Goal: Information Seeking & Learning: Learn about a topic

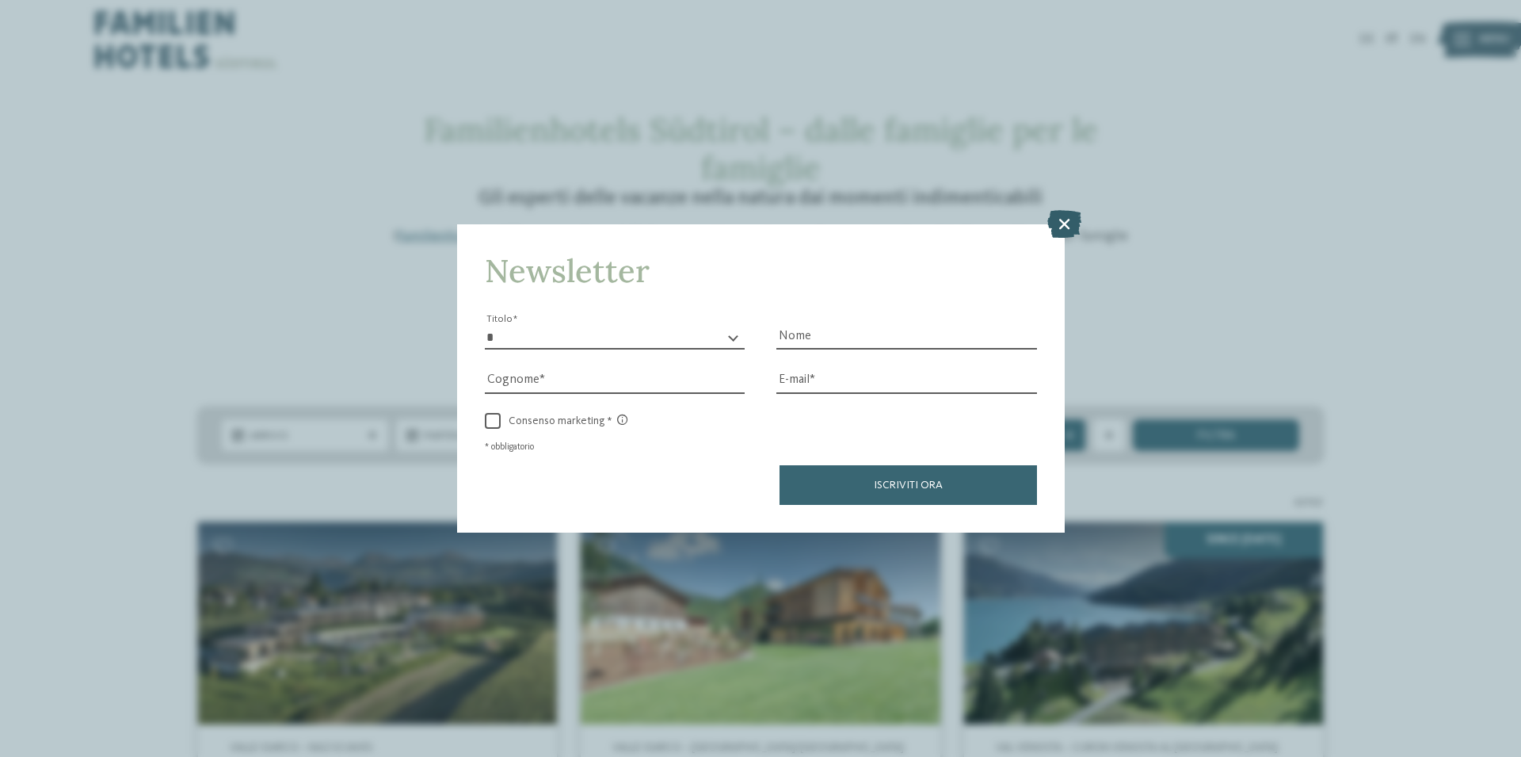
click at [1064, 224] on icon at bounding box center [1064, 224] width 34 height 28
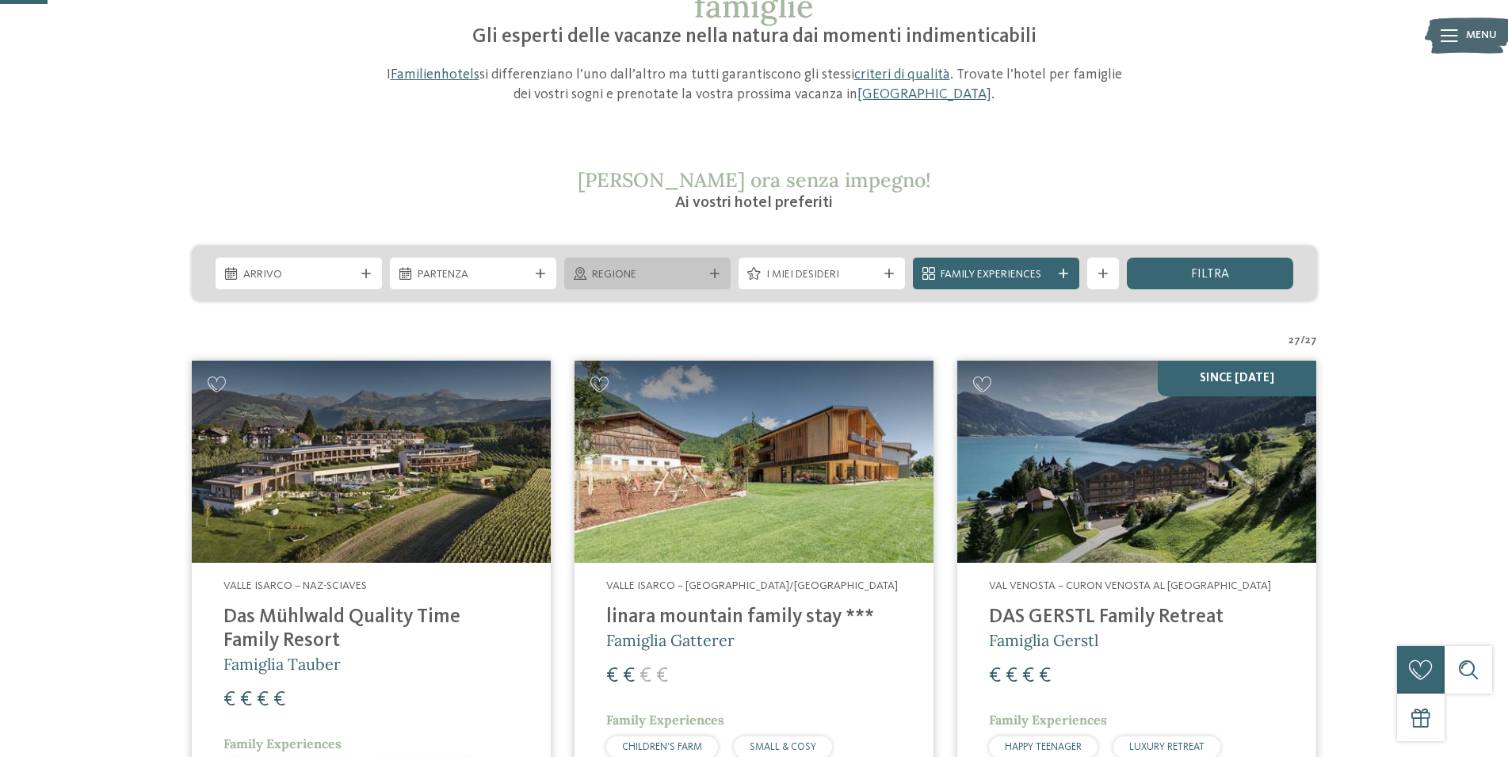
scroll to position [323, 0]
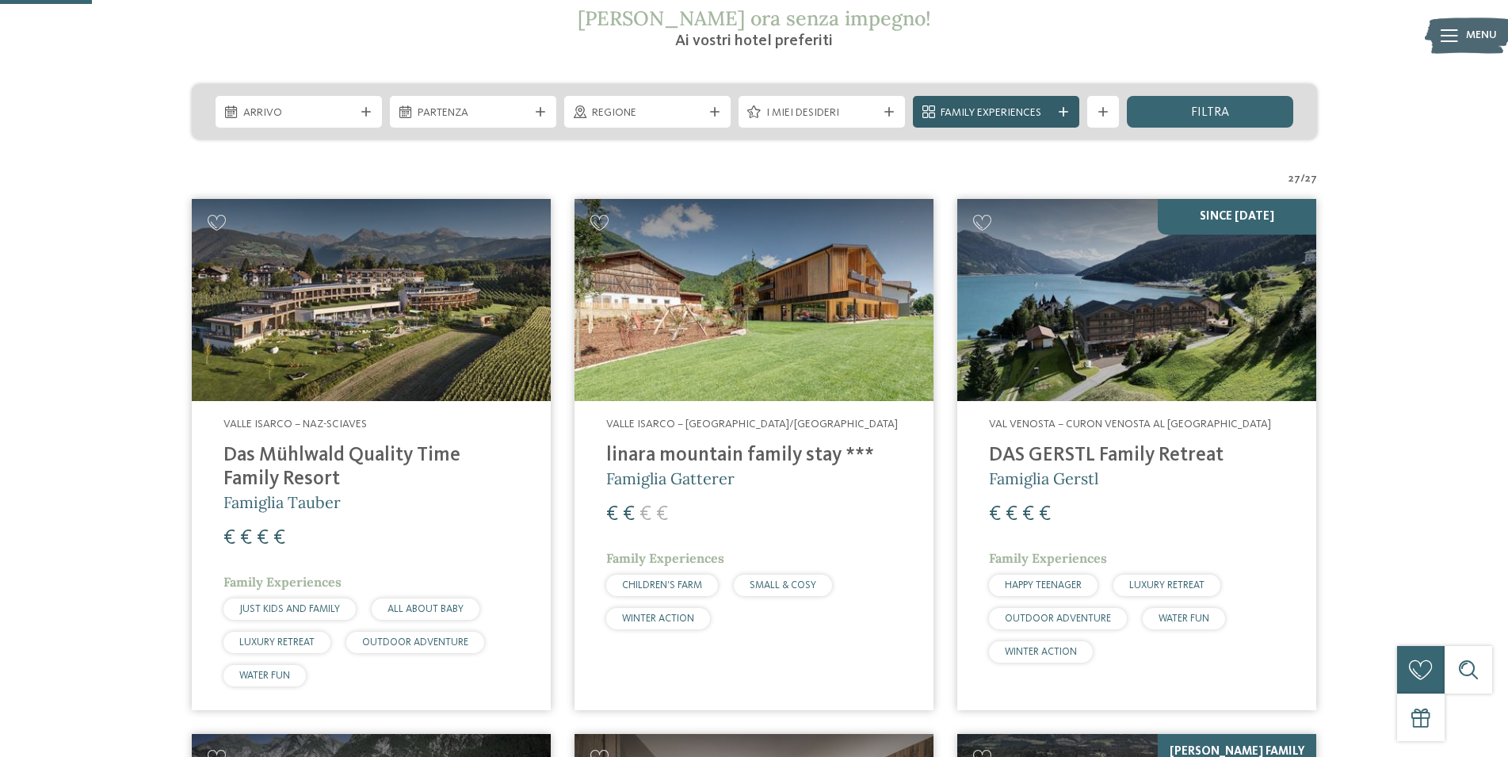
click at [1063, 112] on icon at bounding box center [1064, 112] width 10 height 10
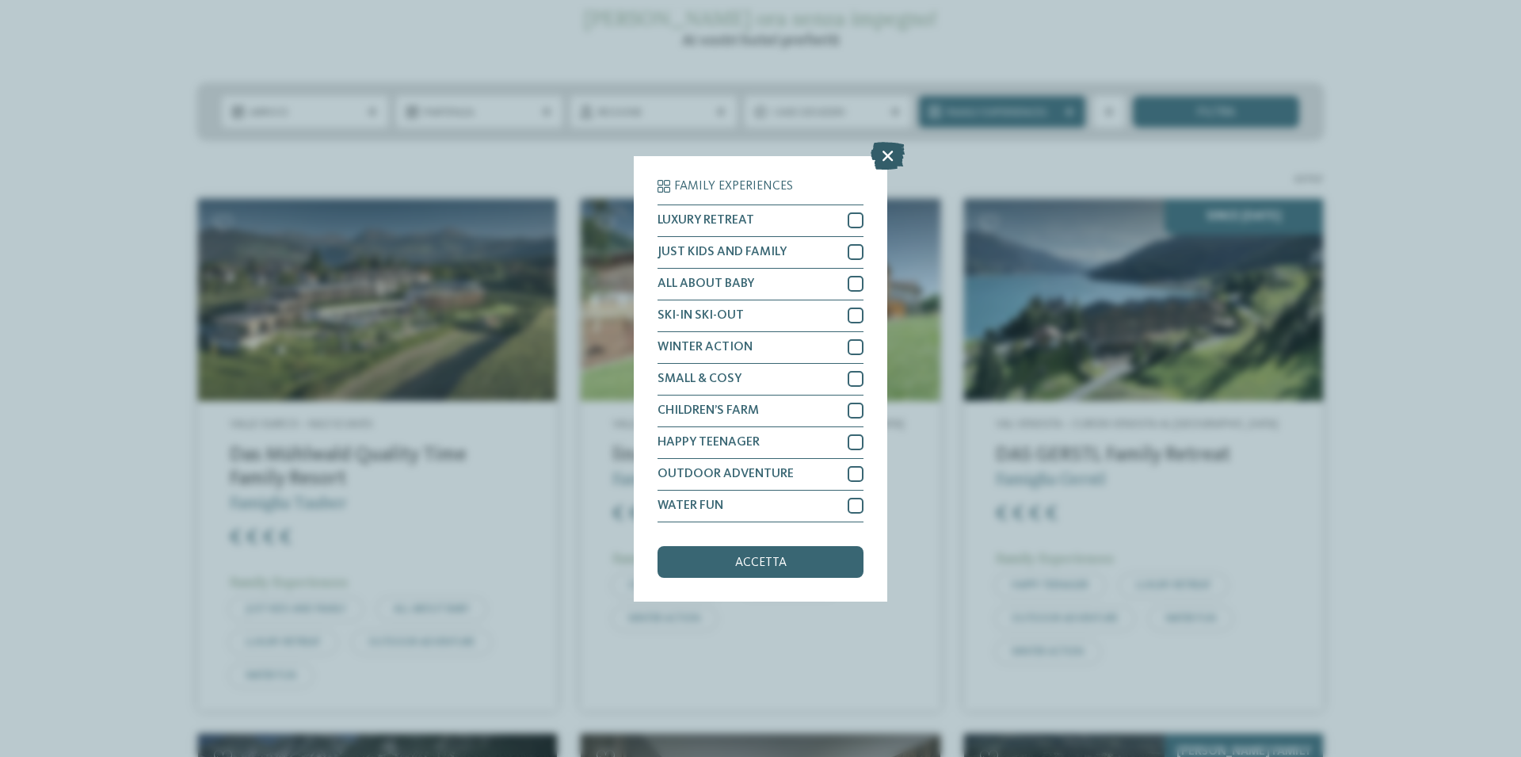
click at [887, 155] on icon at bounding box center [888, 155] width 34 height 28
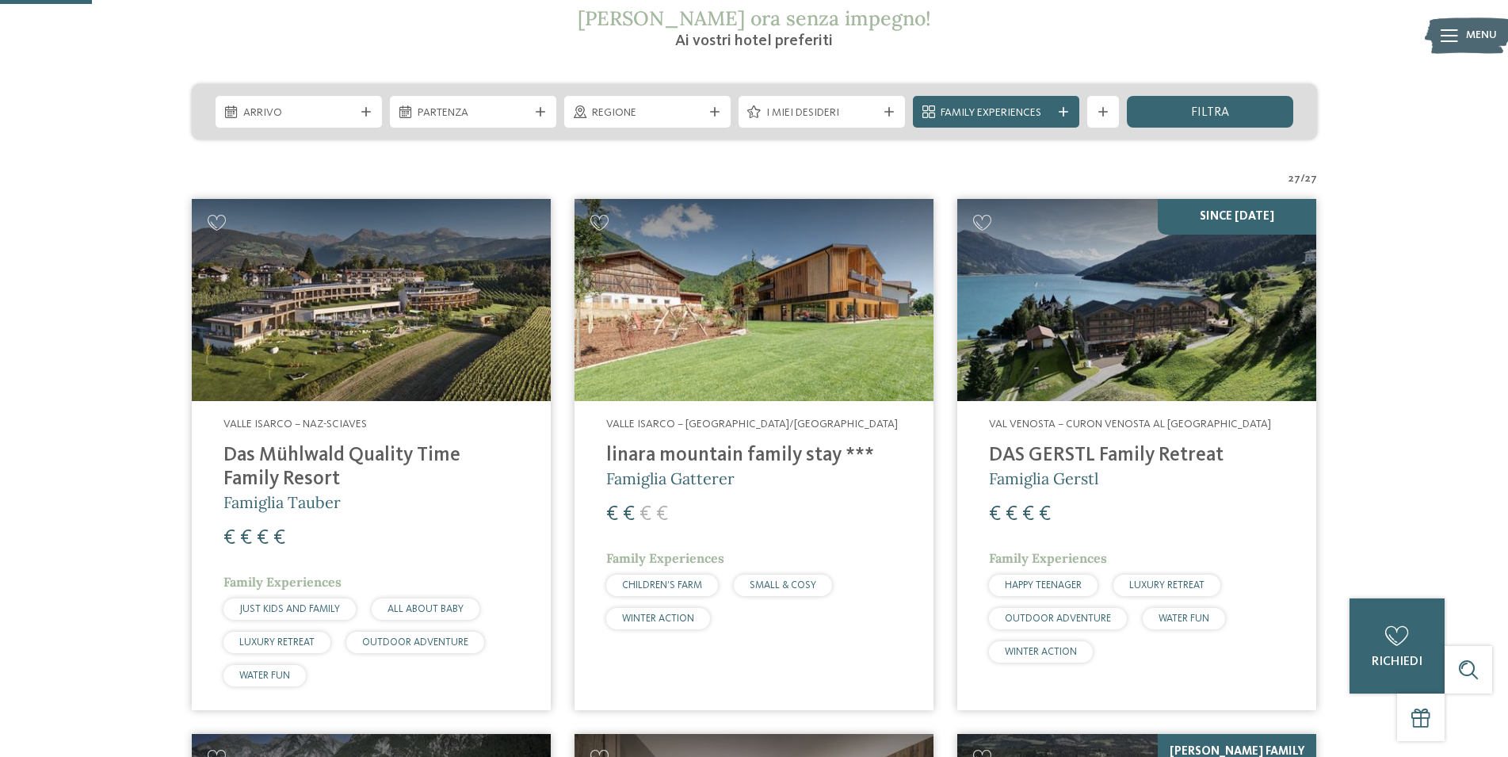
click at [1023, 116] on span "Family Experiences" at bounding box center [996, 113] width 111 height 16
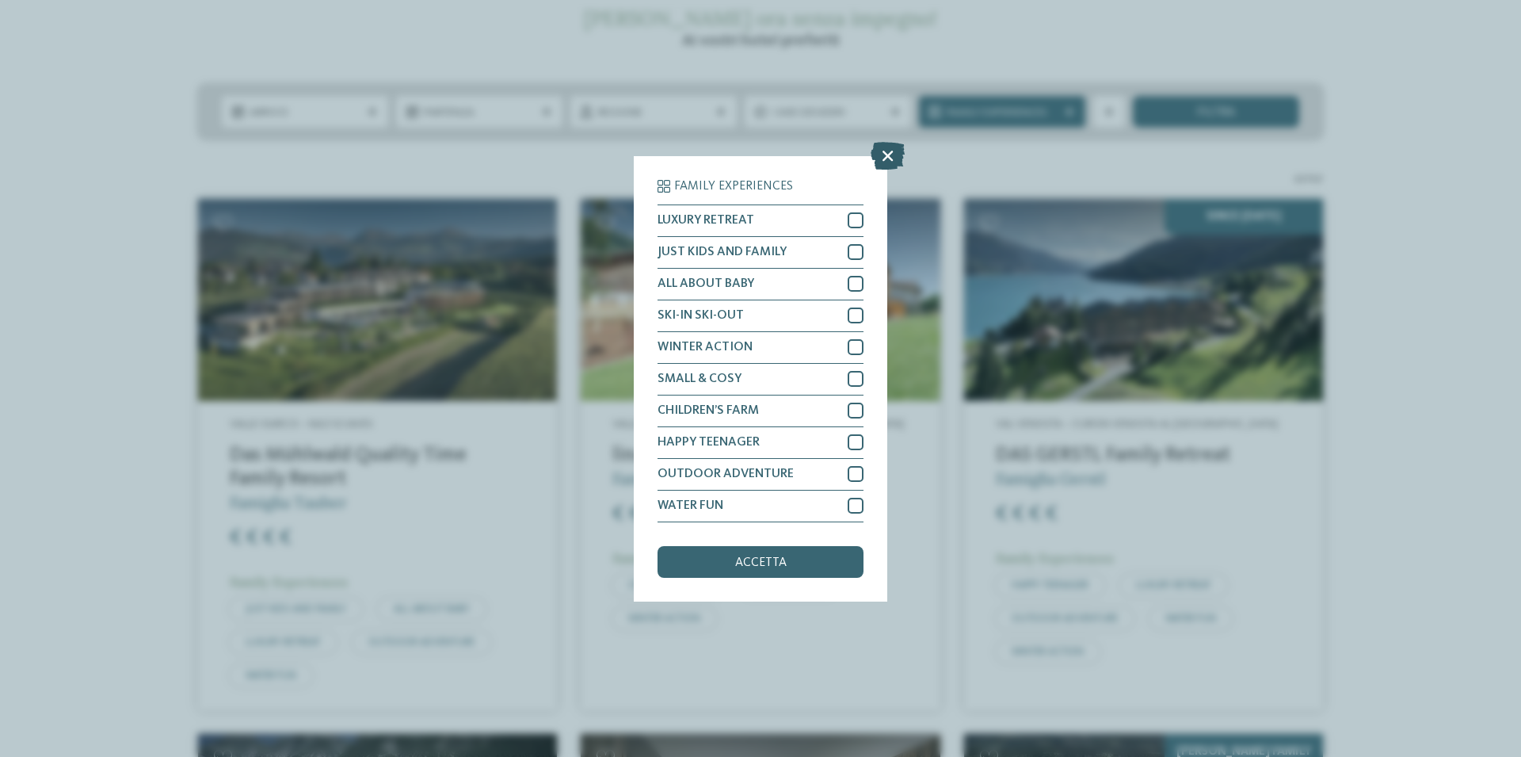
click at [881, 154] on icon at bounding box center [888, 155] width 34 height 28
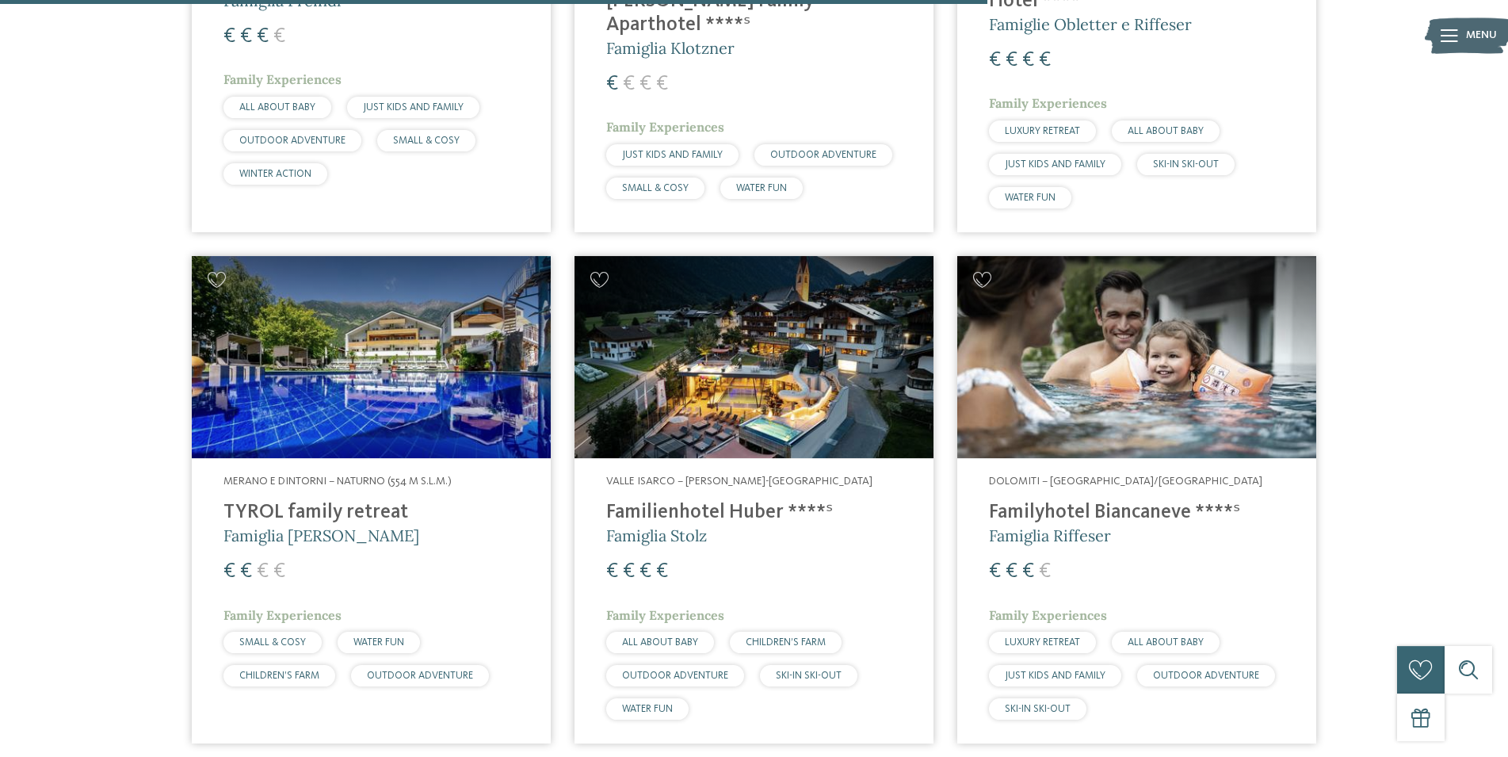
scroll to position [3475, 0]
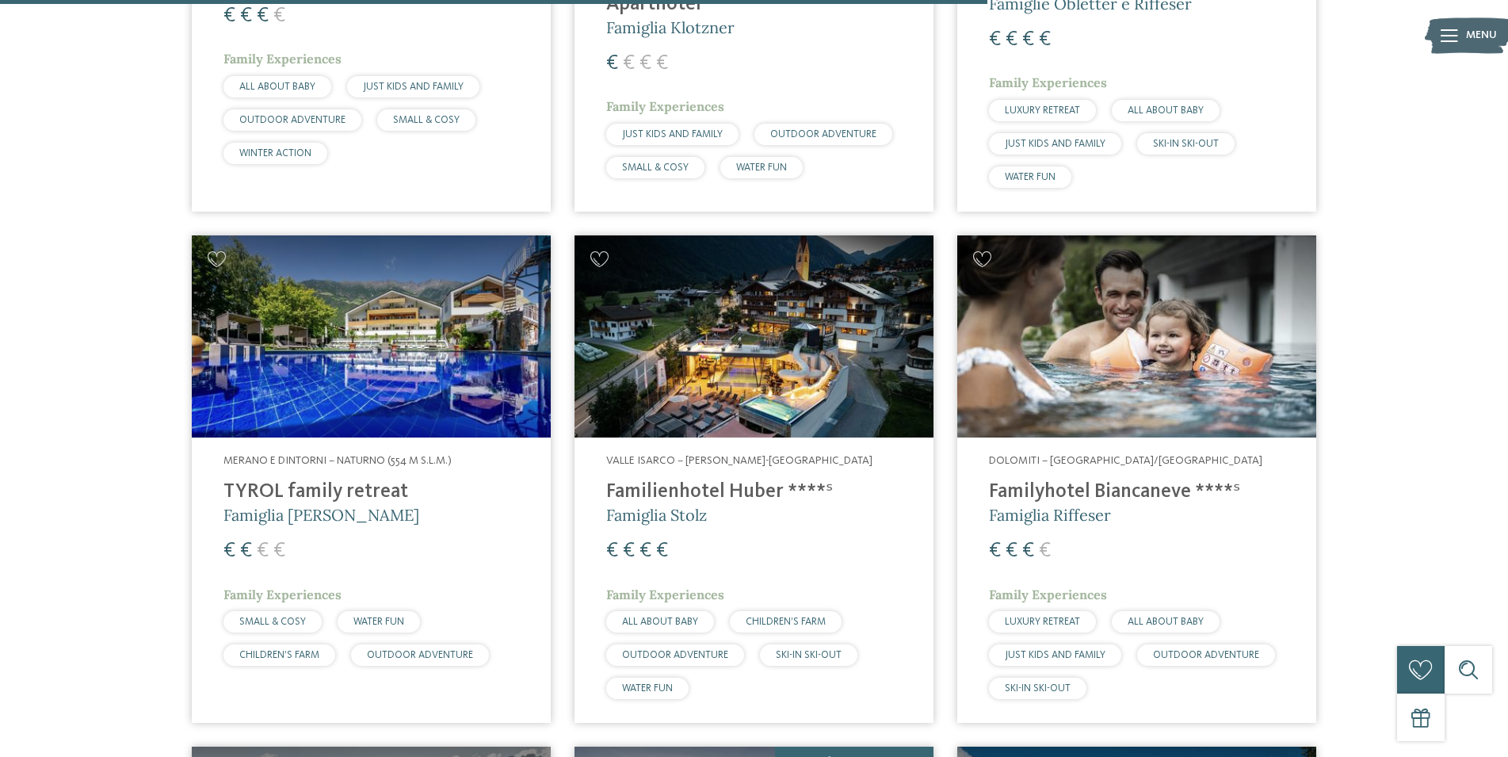
drag, startPoint x: 470, startPoint y: 338, endPoint x: 353, endPoint y: 441, distance: 155.0
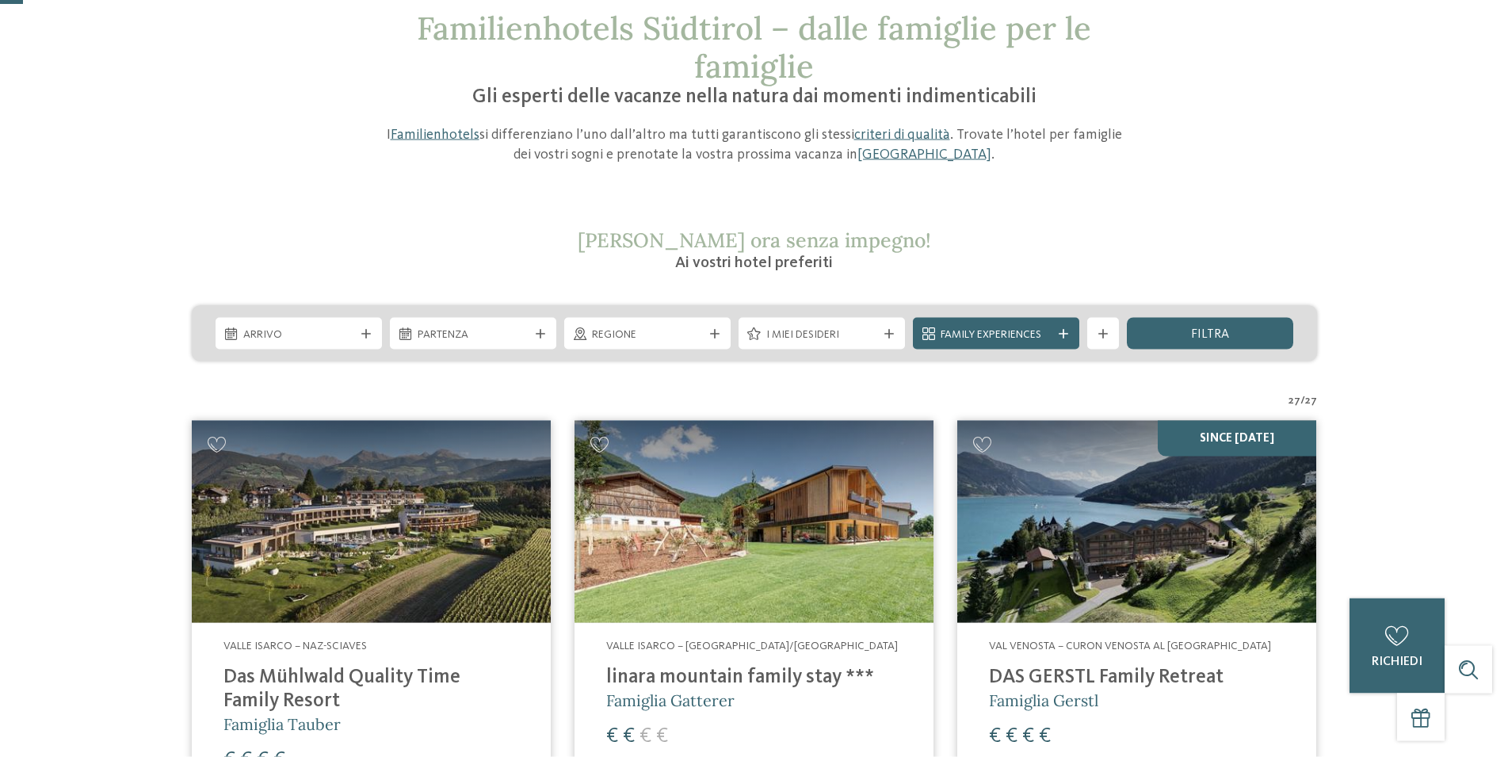
scroll to position [81, 0]
